Goal: Task Accomplishment & Management: Manage account settings

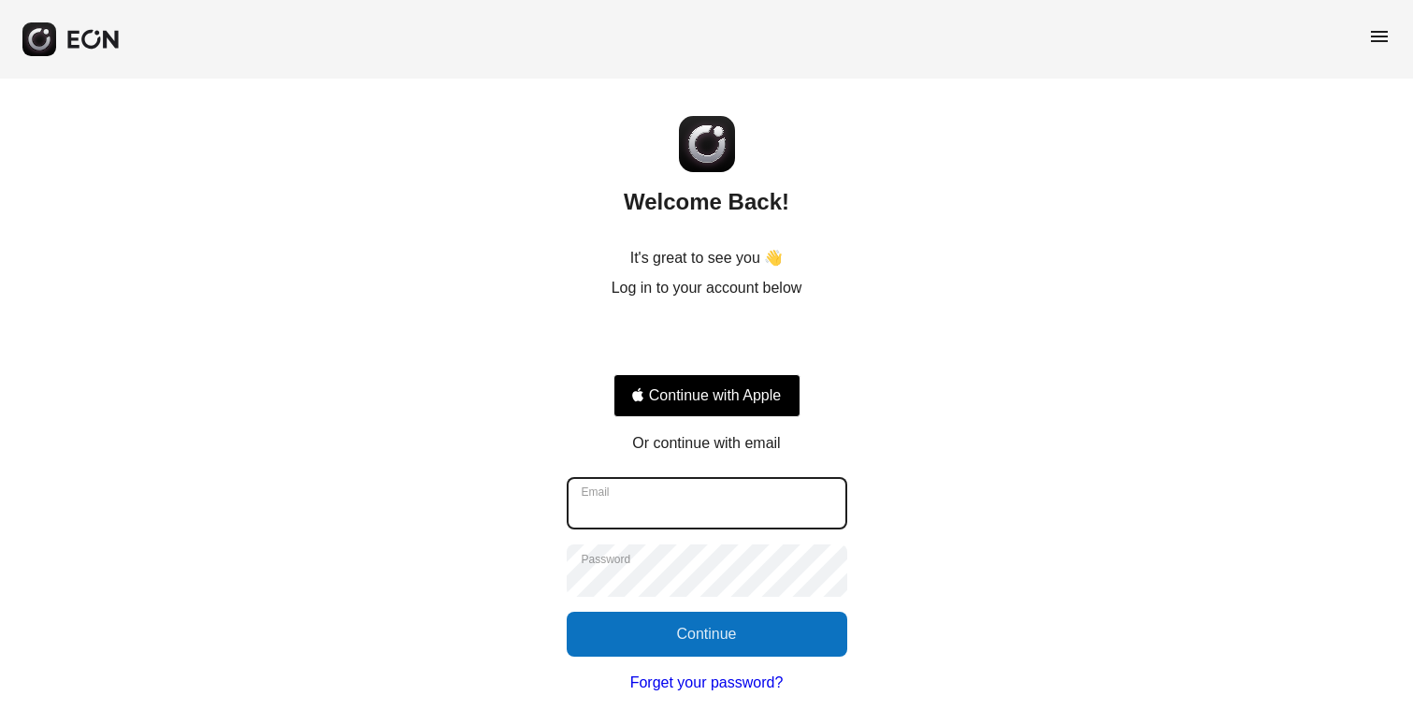
click at [650, 502] on input "Email" at bounding box center [707, 503] width 280 height 52
type input "**********"
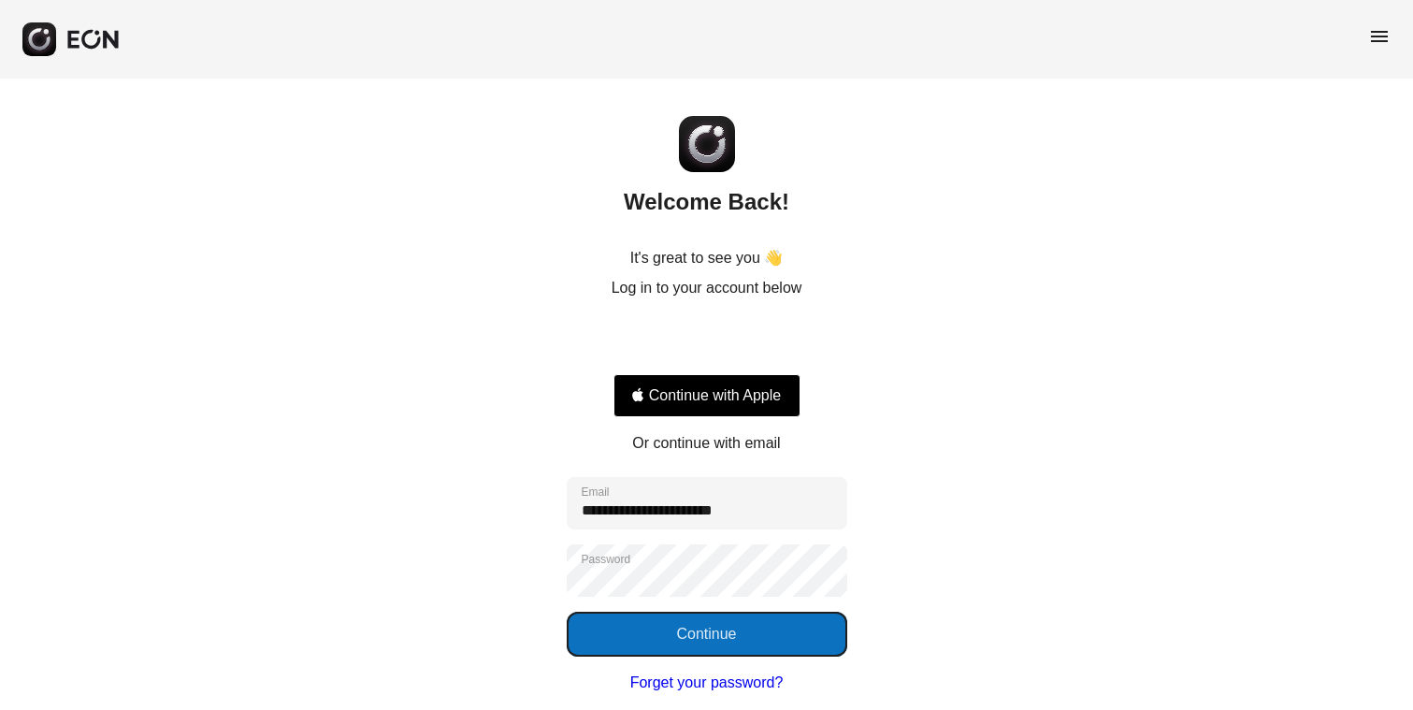
click at [699, 641] on button "Continue" at bounding box center [707, 633] width 280 height 45
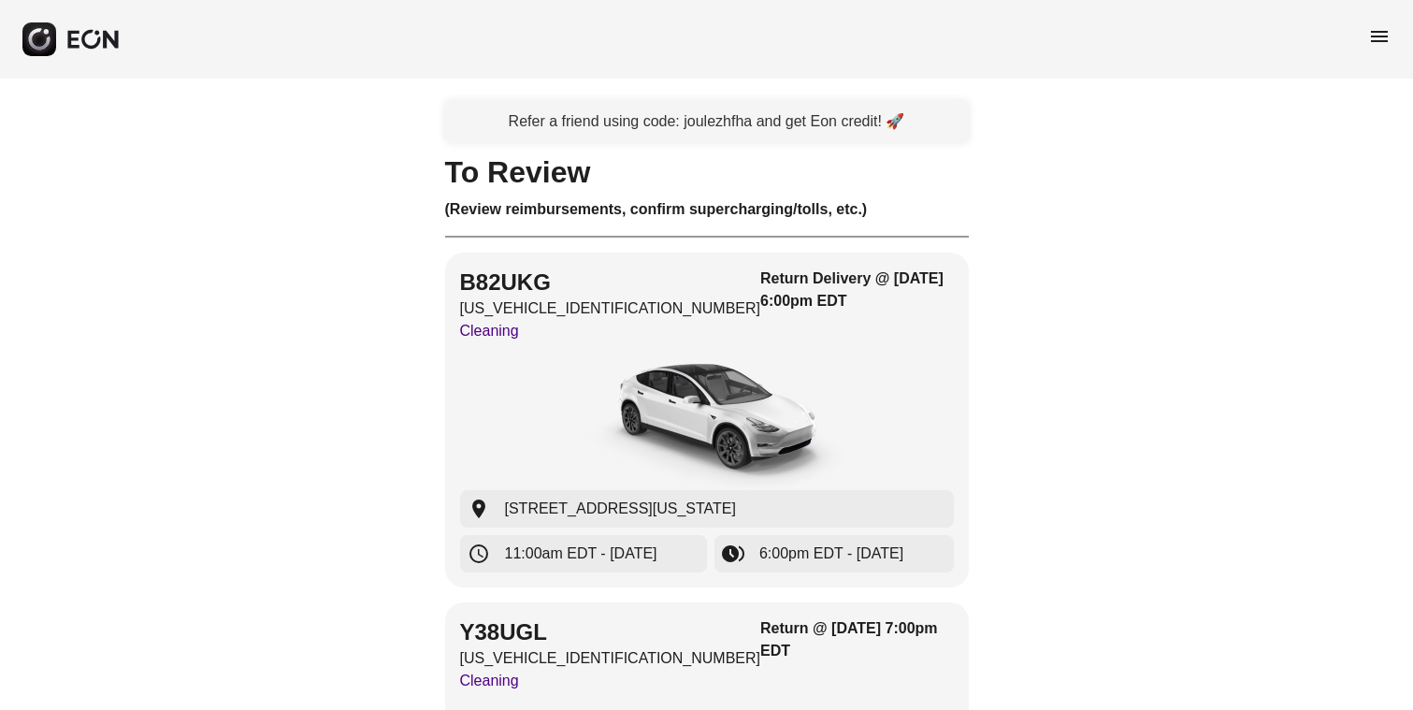
click at [1383, 35] on span "menu" at bounding box center [1379, 36] width 22 height 22
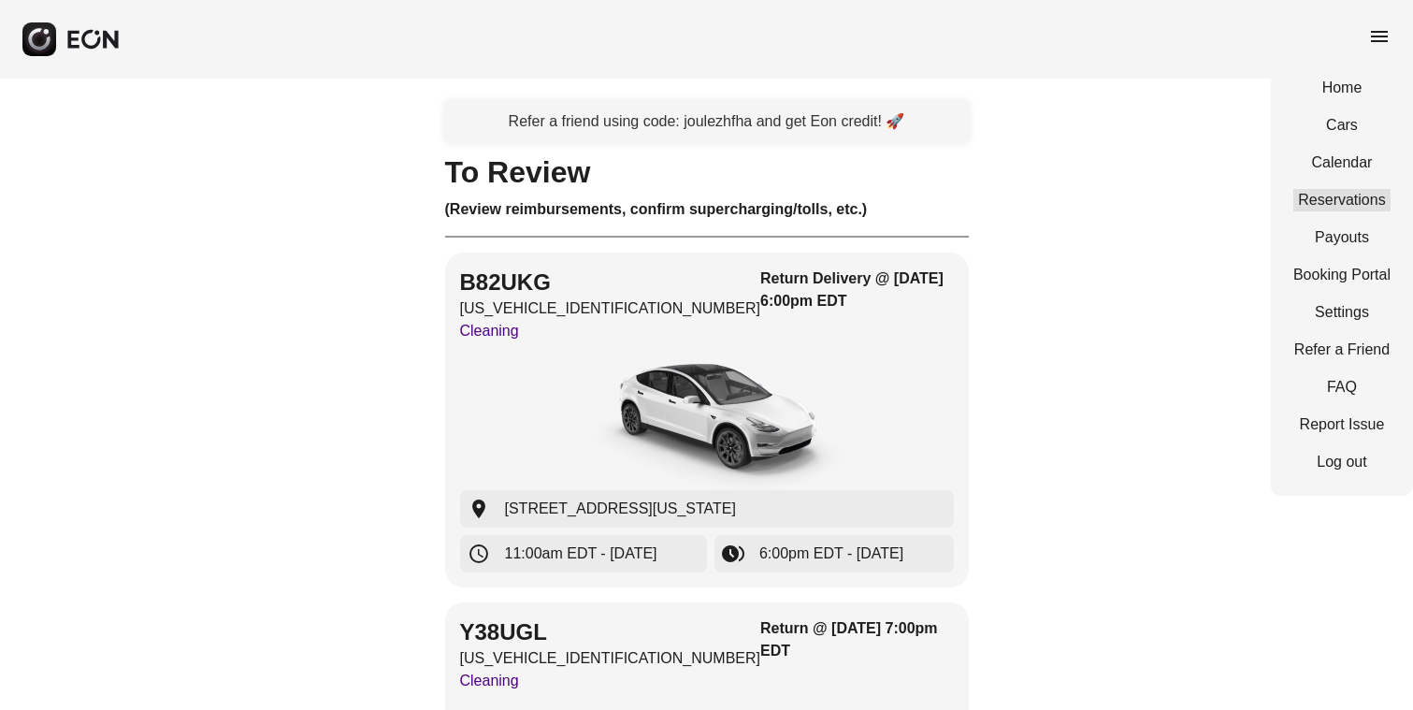
click at [1368, 207] on link "Reservations" at bounding box center [1341, 200] width 97 height 22
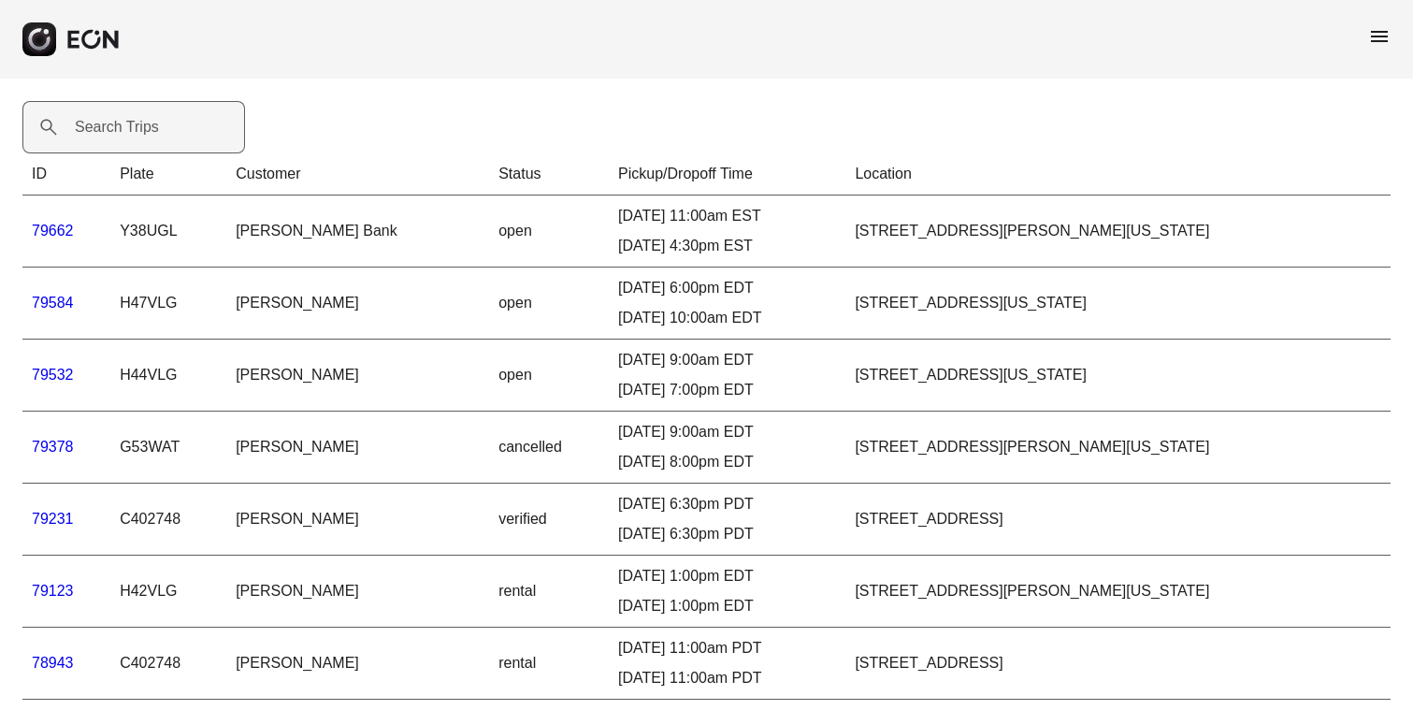
click at [100, 129] on label "Search Trips" at bounding box center [117, 127] width 84 height 22
click at [100, 129] on Trips "Search Trips" at bounding box center [133, 127] width 222 height 52
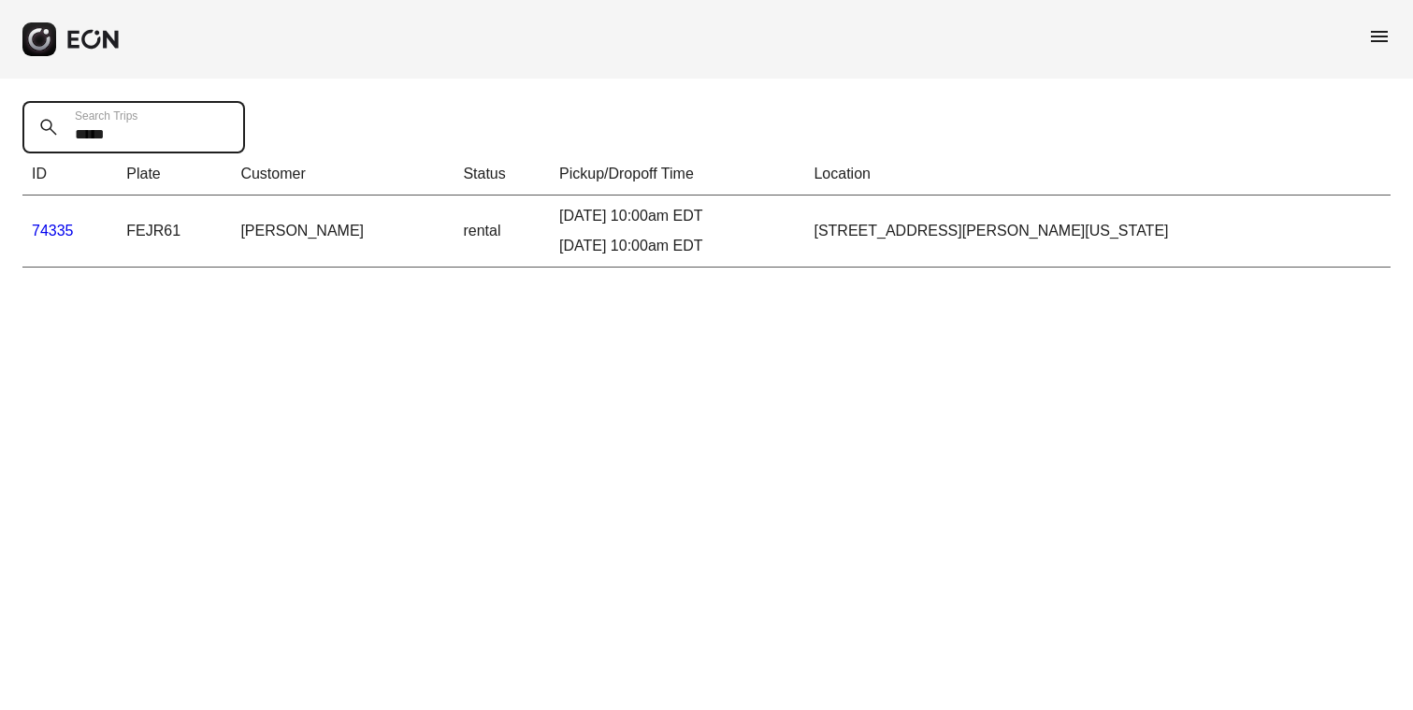
type Trips "*****"
click at [56, 227] on link "74335" at bounding box center [53, 230] width 42 height 16
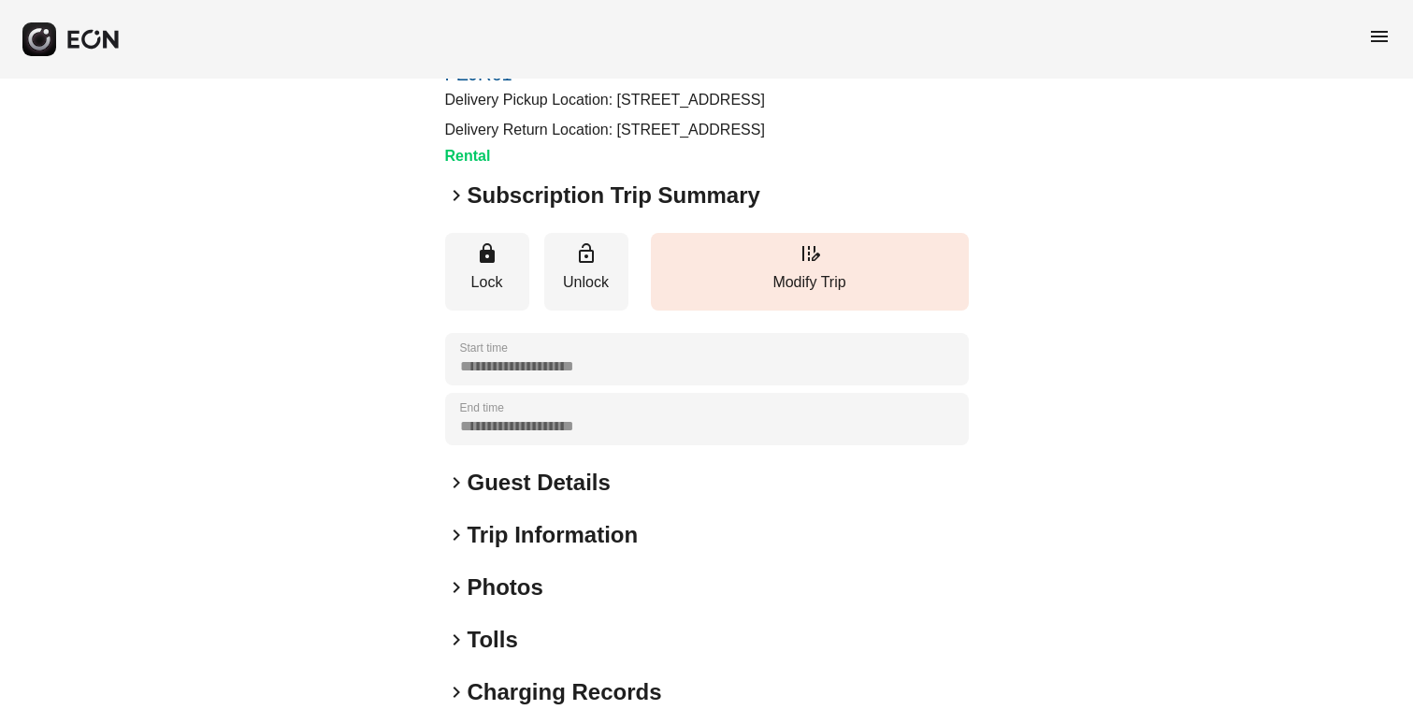
scroll to position [297, 0]
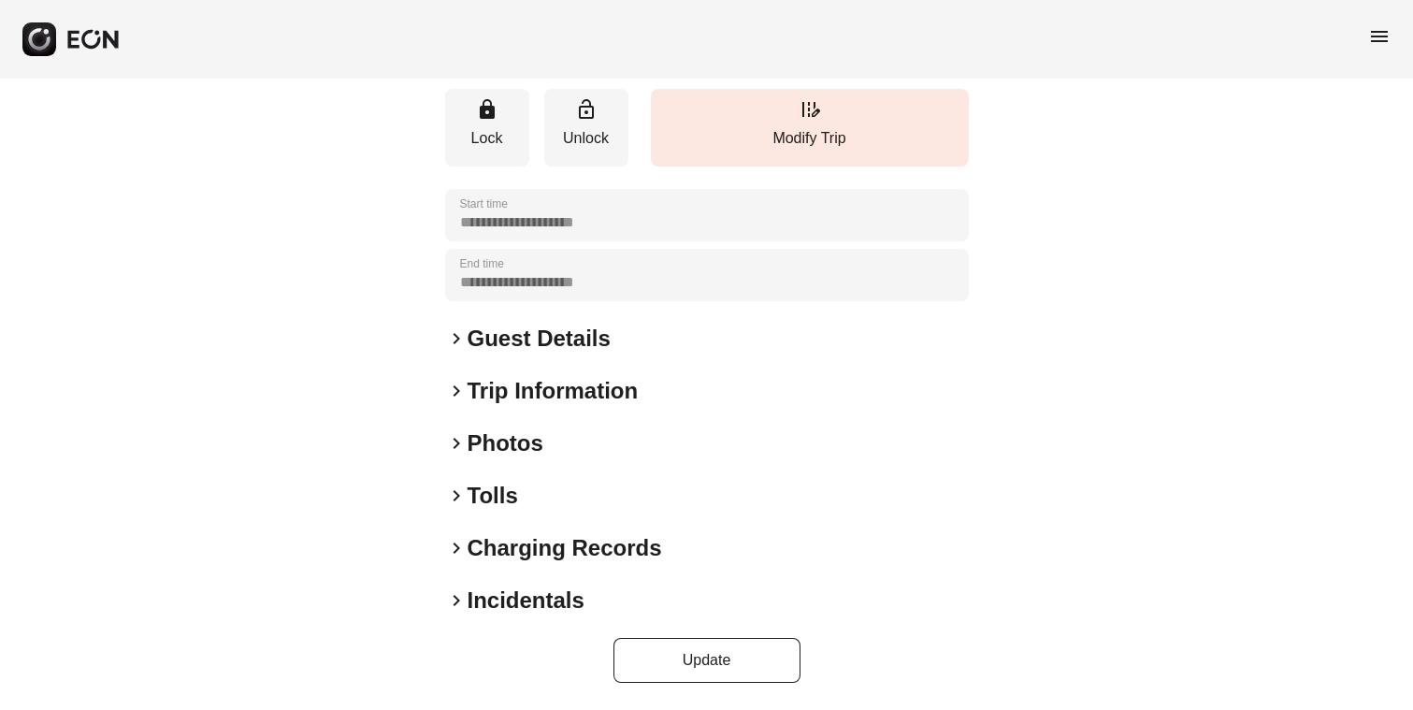
click at [459, 599] on span "keyboard_arrow_right" at bounding box center [456, 600] width 22 height 22
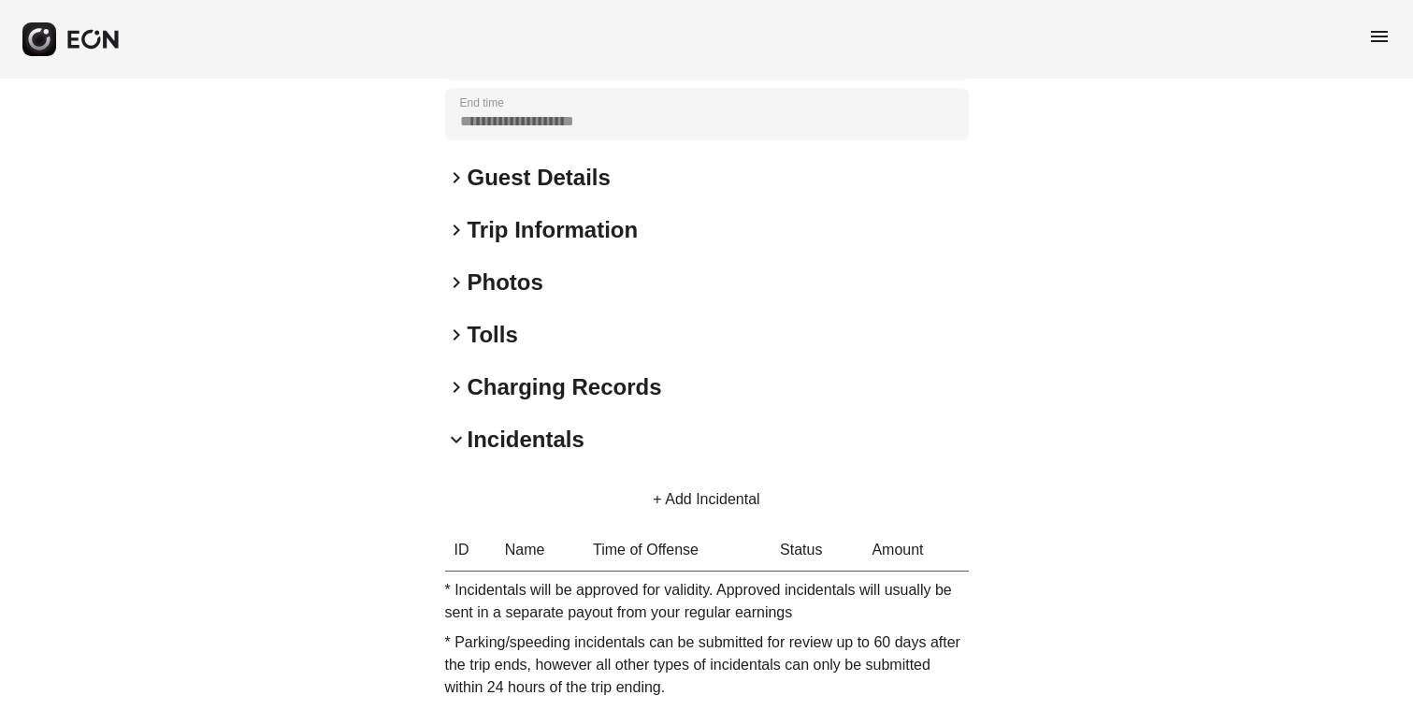
scroll to position [549, 0]
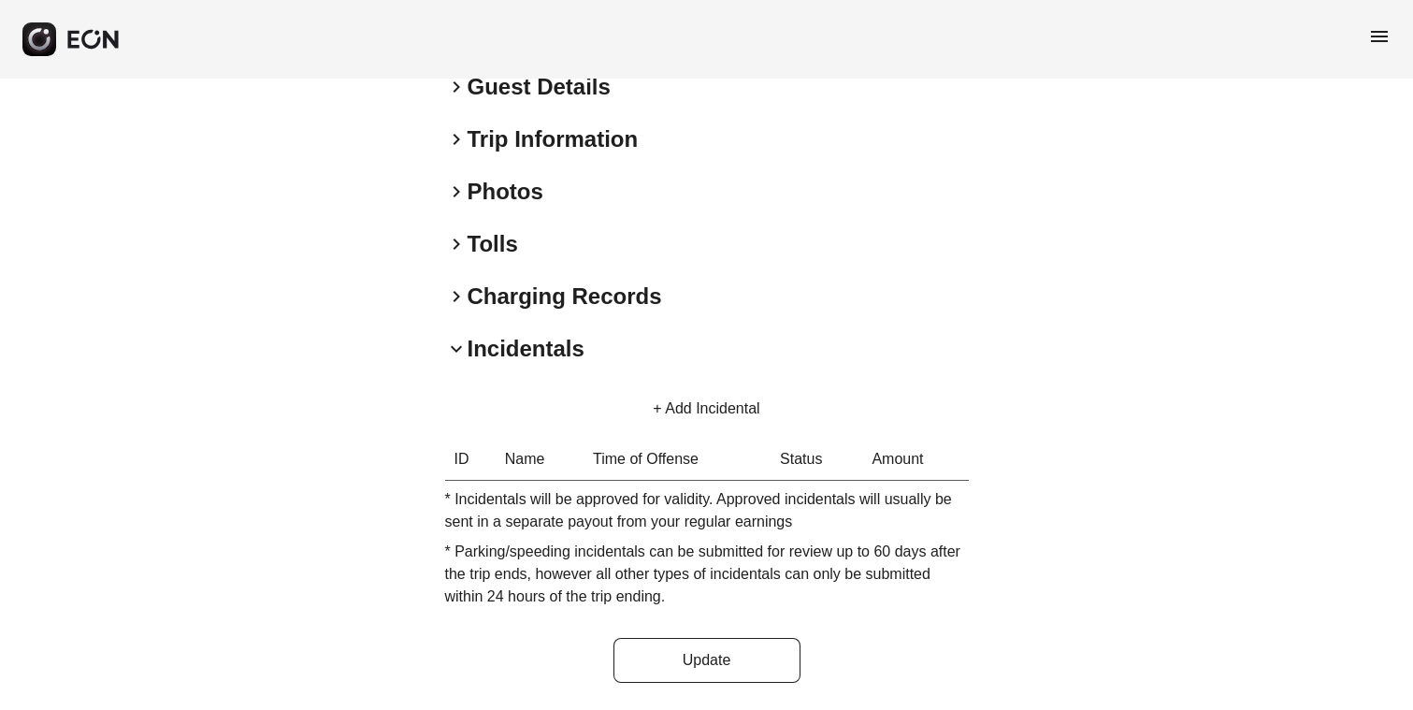
click at [660, 406] on button "+ Add Incidental" at bounding box center [705, 408] width 151 height 45
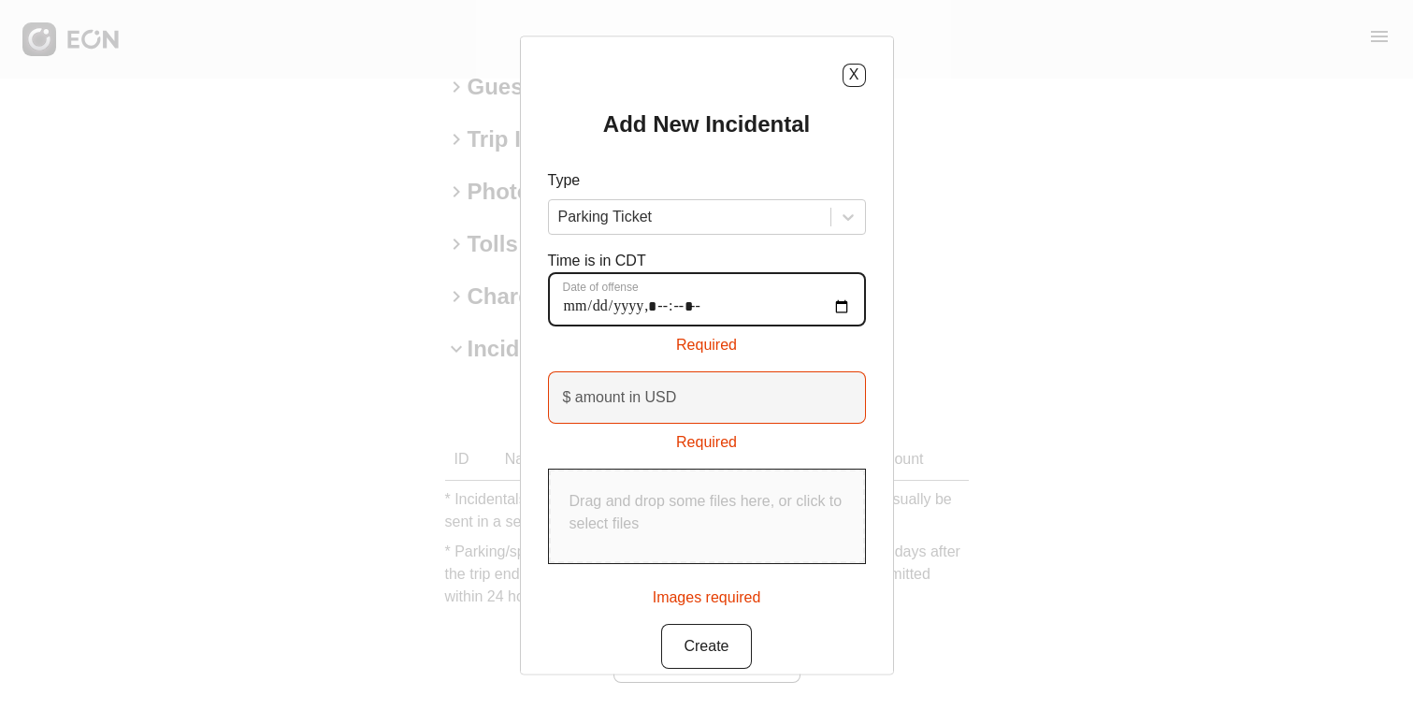
click at [580, 308] on offense "Date of offense" at bounding box center [707, 299] width 318 height 54
click at [582, 309] on offense "Date of offense" at bounding box center [707, 299] width 318 height 54
click at [596, 309] on offense "Date of offense" at bounding box center [707, 299] width 318 height 54
click at [639, 307] on offense "Date of offense" at bounding box center [707, 299] width 318 height 54
click at [836, 306] on offense "Date of offense" at bounding box center [707, 299] width 318 height 54
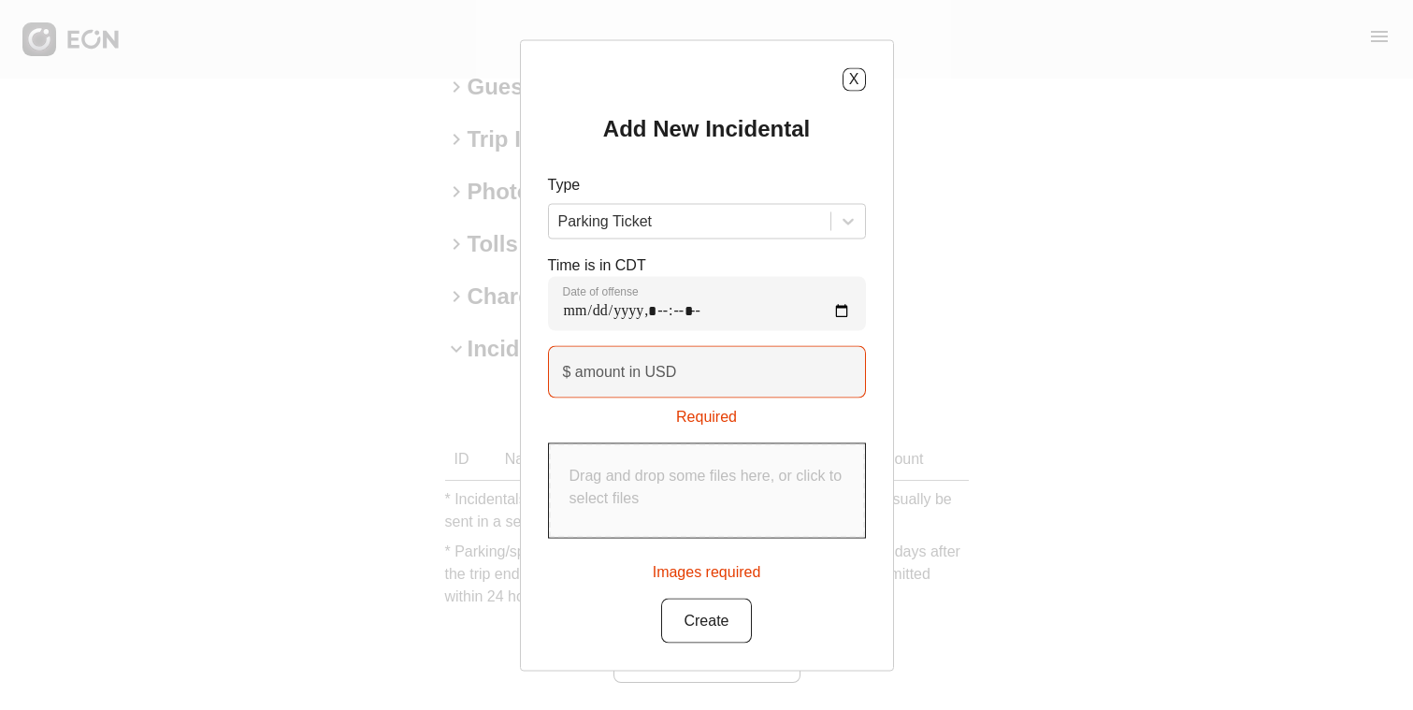
type offense "**********"
click at [849, 636] on div "Add New Incidental Type Parking Ticket Time is in CDT Date of offense $ amount …" at bounding box center [707, 377] width 318 height 529
click at [639, 372] on label "$ amount in USD" at bounding box center [620, 371] width 114 height 22
click at [639, 372] on USD "$ amount in USD" at bounding box center [707, 371] width 318 height 52
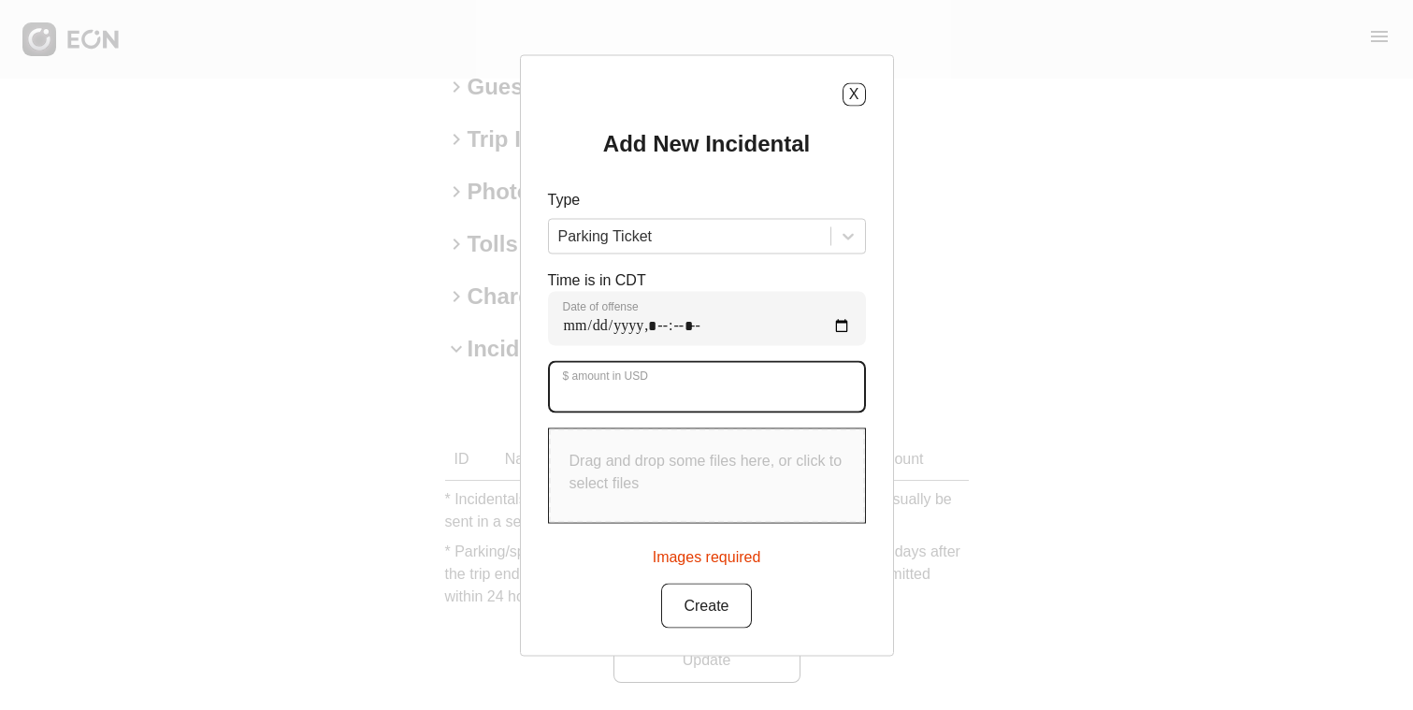
type USD "*****"
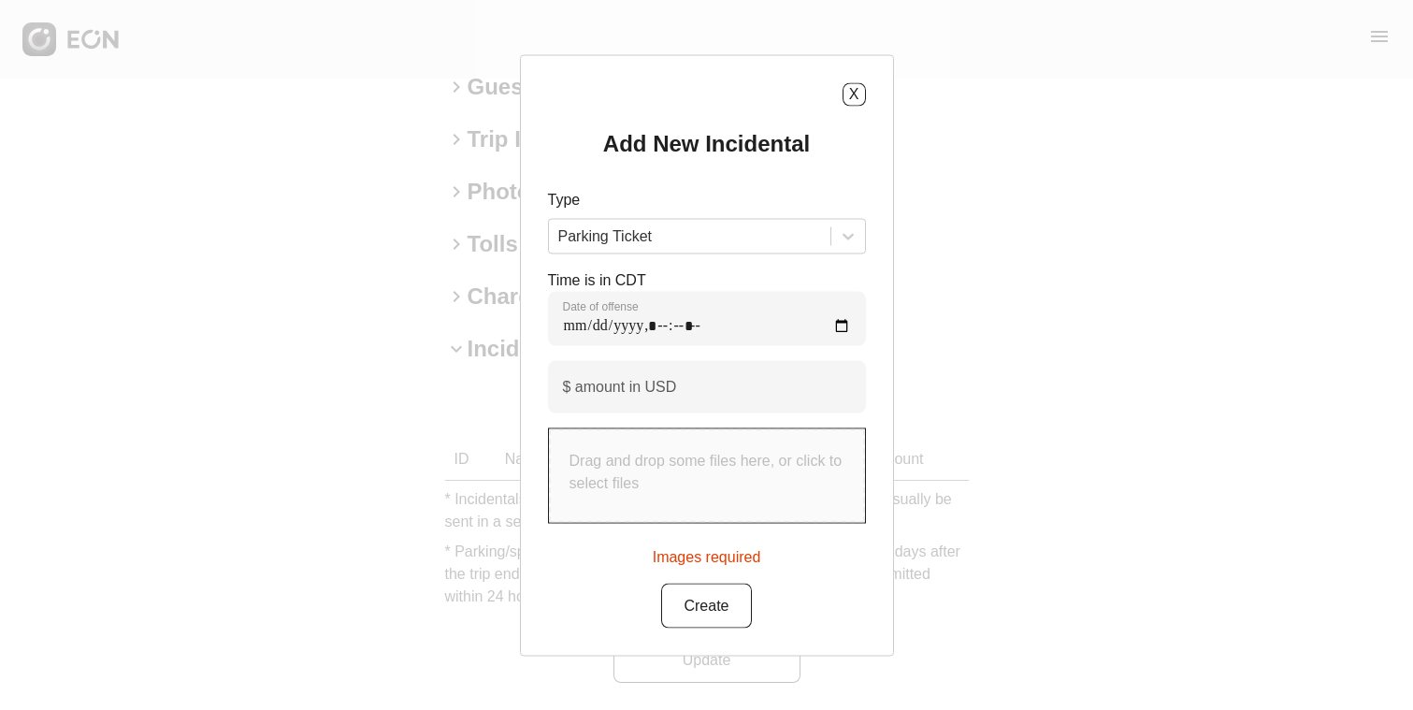
click at [710, 444] on div "Drag and drop some files here, or click to select files" at bounding box center [707, 474] width 316 height 93
click at [630, 460] on p "Drag and drop some files here, or click to select files" at bounding box center [706, 471] width 275 height 45
type input "**********"
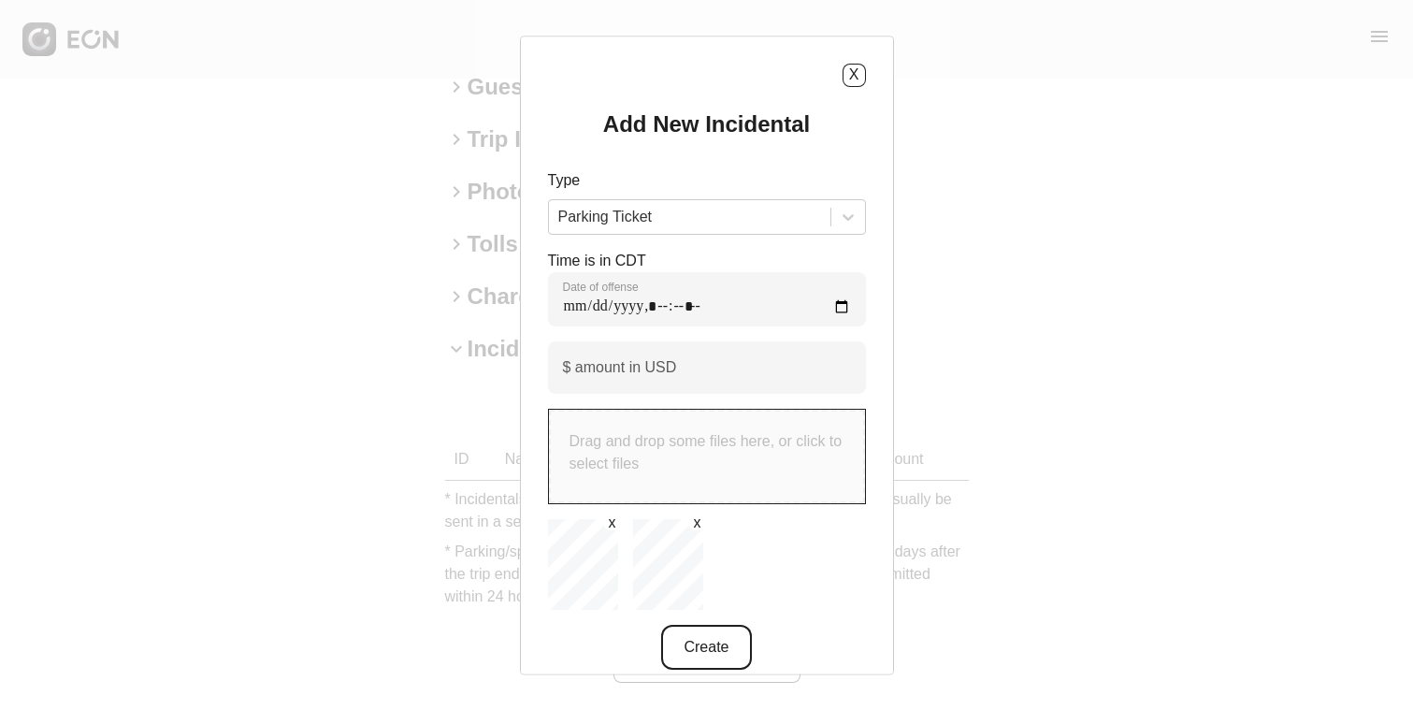
click at [722, 640] on button "Create" at bounding box center [706, 646] width 90 height 45
